Goal: Subscribe to service/newsletter

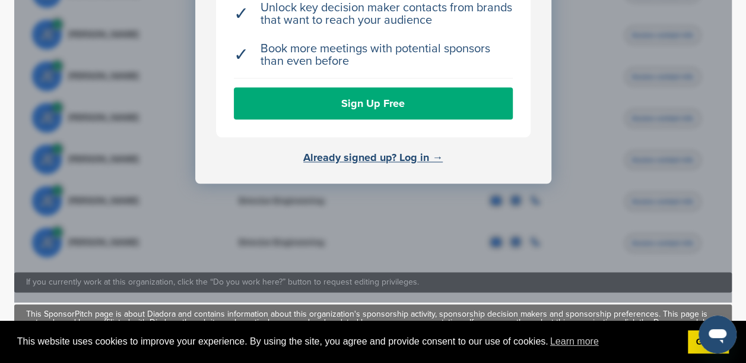
scroll to position [595, 0]
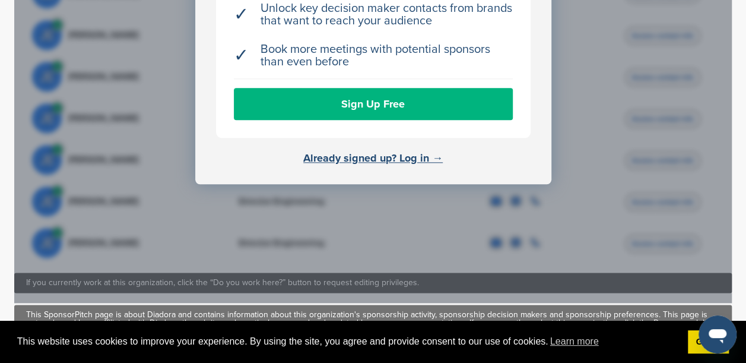
click at [337, 95] on link "Sign Up Free" at bounding box center [373, 104] width 279 height 32
